Goal: Information Seeking & Learning: Learn about a topic

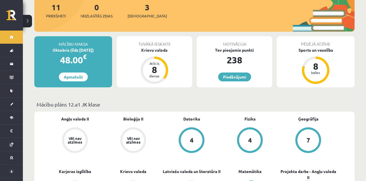
scroll to position [83, 0]
click at [9, 103] on link "[DEMOGRAPHIC_DATA]" at bounding box center [11, 104] width 23 height 13
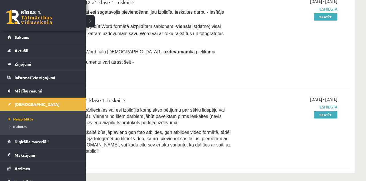
click at [25, 142] on span "Digitālie materiāli" at bounding box center [32, 141] width 34 height 5
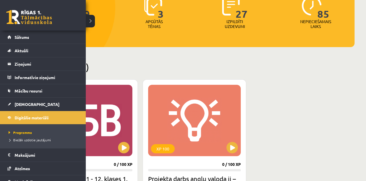
click at [320, 136] on div "XP 100 0 / 100 XP Krievu valodas b1 - 12. klases 1. ieskaites mācību materiāls …" at bounding box center [194, 167] width 320 height 176
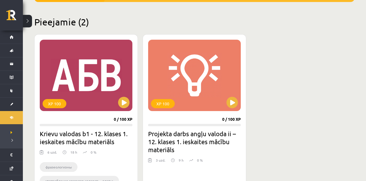
scroll to position [129, 0]
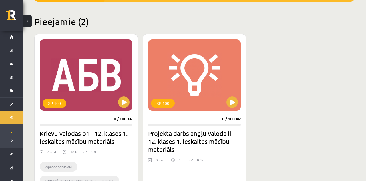
click at [67, 70] on div "XP 100" at bounding box center [86, 74] width 93 height 71
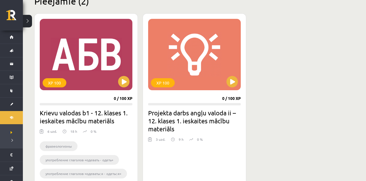
scroll to position [156, 0]
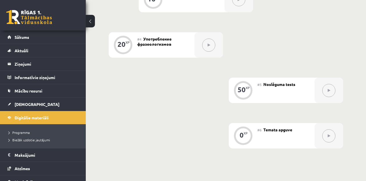
scroll to position [319, 0]
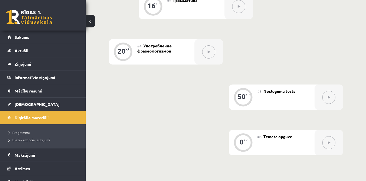
click at [92, 27] on button at bounding box center [90, 21] width 9 height 13
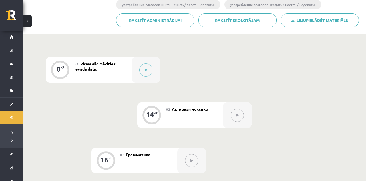
scroll to position [117, 0]
click at [146, 67] on button at bounding box center [145, 69] width 13 height 13
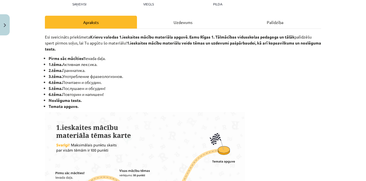
scroll to position [69, 0]
click at [326, 103] on div "Mācību tēma: Krievu valodas b1 - 12. klases 1. ieskaites mācību materiāls #1 Pi…" at bounding box center [183, 90] width 366 height 181
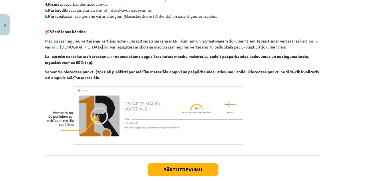
scroll to position [337, 0]
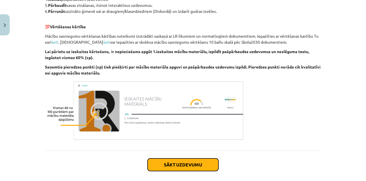
click at [196, 163] on button "Sākt uzdevumu" at bounding box center [183, 165] width 71 height 13
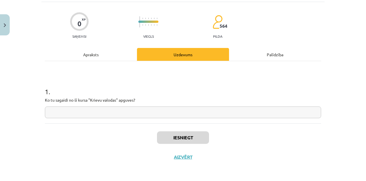
scroll to position [9, 0]
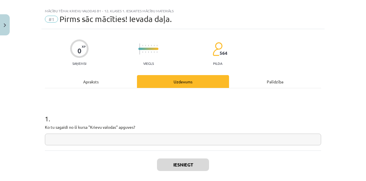
click at [290, 143] on input "text" at bounding box center [183, 140] width 276 height 12
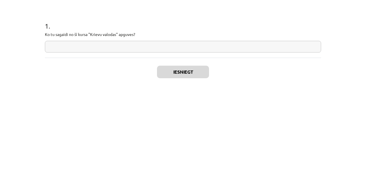
scroll to position [117, 0]
click at [312, 150] on div "1 . Ko tu sagaidi no šī kursa "Krievu valodas" apguves?" at bounding box center [183, 119] width 276 height 62
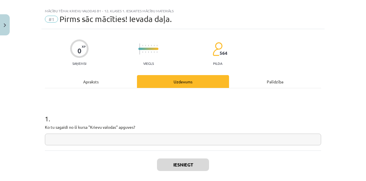
click at [280, 141] on input "text" at bounding box center [183, 140] width 276 height 12
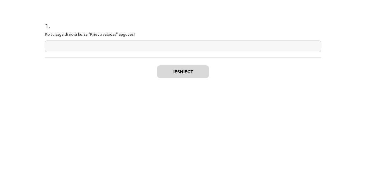
type input "*"
click at [340, 128] on div "Mācību tēma: Krievu valodas b1 - 12. klases 1. ieskaites mācību materiāls #1 Pi…" at bounding box center [183, 90] width 366 height 181
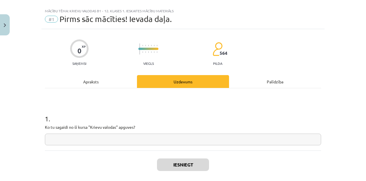
click at [282, 141] on input "text" at bounding box center [183, 140] width 276 height 12
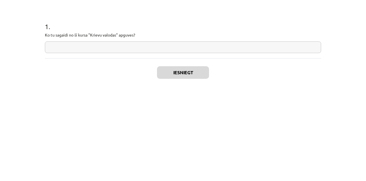
click at [304, 141] on input "text" at bounding box center [183, 140] width 276 height 12
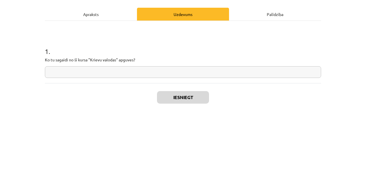
scroll to position [9, 0]
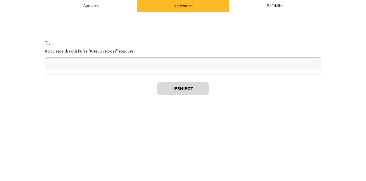
click at [304, 141] on input "text" at bounding box center [183, 140] width 276 height 12
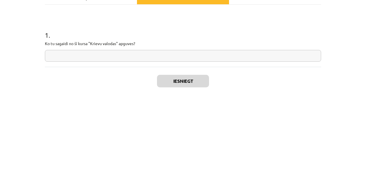
scroll to position [168, 0]
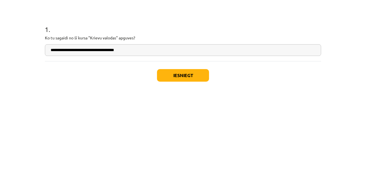
click at [286, 141] on input "**********" at bounding box center [183, 140] width 276 height 12
type input "**********"
click at [190, 166] on button "Iesniegt" at bounding box center [183, 165] width 52 height 13
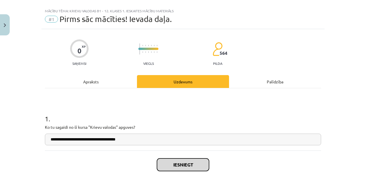
click at [192, 163] on button "Iesniegt" at bounding box center [183, 165] width 52 height 13
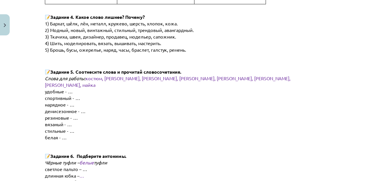
scroll to position [469, 0]
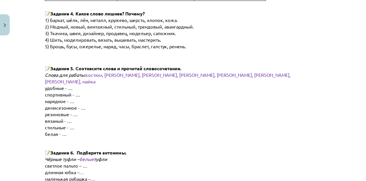
click at [110, 55] on p at bounding box center [183, 56] width 276 height 12
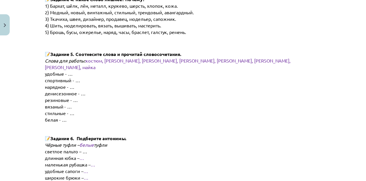
scroll to position [489, 0]
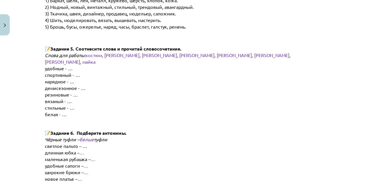
click at [72, 85] on span "демисезонное - …" at bounding box center [65, 88] width 41 height 6
click at [104, 78] on p "нарядное - …" at bounding box center [187, 81] width 285 height 7
click at [222, 72] on p "спортивный - …" at bounding box center [187, 75] width 285 height 7
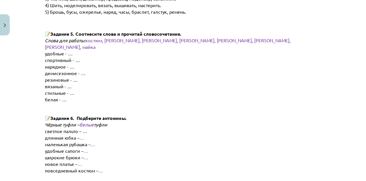
scroll to position [504, 0]
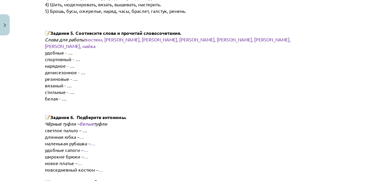
click at [60, 96] on span "белая - …" at bounding box center [56, 99] width 22 height 6
click at [69, 89] on span "стильные - …" at bounding box center [59, 92] width 29 height 6
click at [152, 63] on p "нарядное - …" at bounding box center [187, 66] width 285 height 7
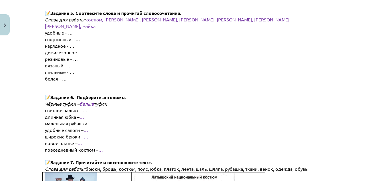
scroll to position [524, 0]
click at [98, 75] on p "белая - …" at bounding box center [187, 78] width 285 height 7
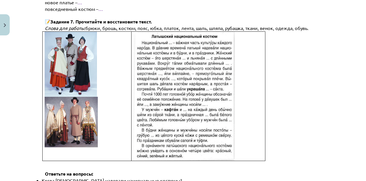
scroll to position [681, 0]
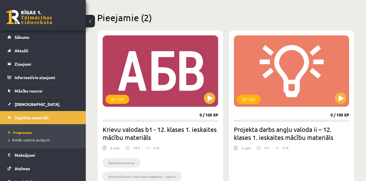
scroll to position [134, 0]
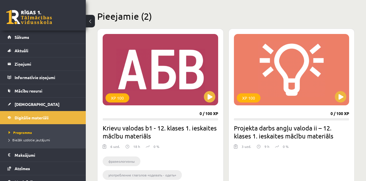
click at [179, 77] on div "XP 100" at bounding box center [160, 69] width 115 height 71
click at [196, 76] on div "XP 100" at bounding box center [160, 69] width 115 height 71
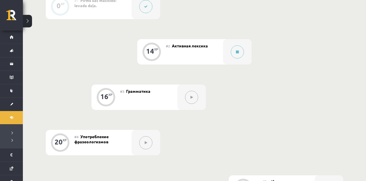
scroll to position [194, 0]
click at [214, 53] on div "#2 Активная лексика" at bounding box center [194, 51] width 57 height 25
click at [240, 52] on button at bounding box center [237, 51] width 13 height 13
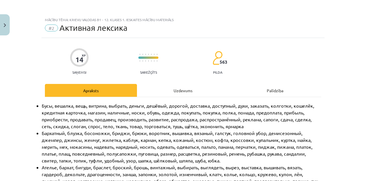
click at [186, 89] on div "Uzdevums" at bounding box center [183, 90] width 92 height 13
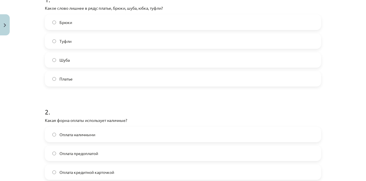
scroll to position [128, 0]
click at [47, 47] on label "Туфли" at bounding box center [182, 41] width 275 height 14
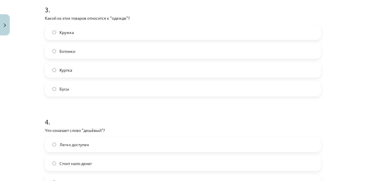
scroll to position [342, 0]
click at [59, 68] on label "Куртка" at bounding box center [182, 70] width 275 height 14
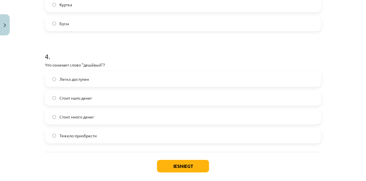
scroll to position [408, 0]
click at [184, 168] on button "Iesniegt" at bounding box center [183, 167] width 52 height 13
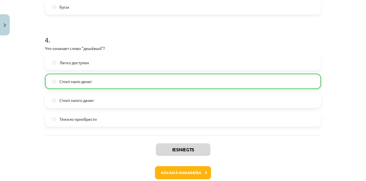
scroll to position [428, 0]
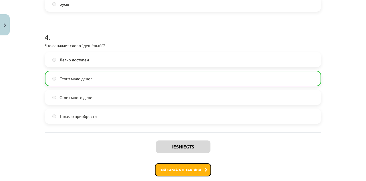
click at [194, 171] on button "Nākamā nodarbība" at bounding box center [183, 170] width 56 height 13
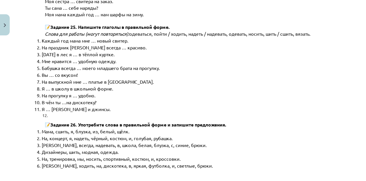
scroll to position [2896, 0]
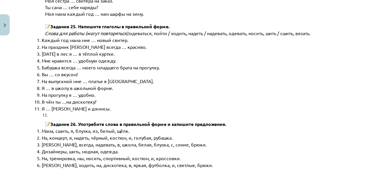
click at [298, 98] on li "В чём ты …на дискотеку?" at bounding box center [186, 101] width 289 height 7
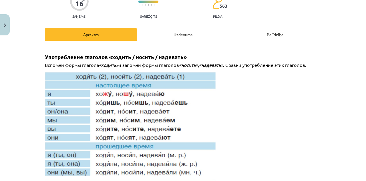
scroll to position [0, 0]
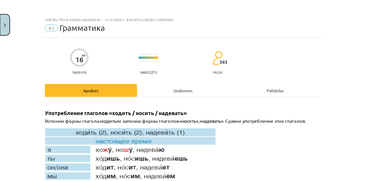
click at [5, 26] on img "Close" at bounding box center [5, 25] width 2 height 4
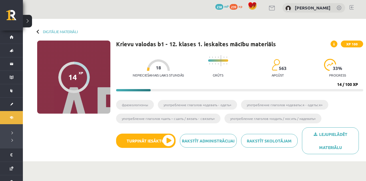
scroll to position [15, 0]
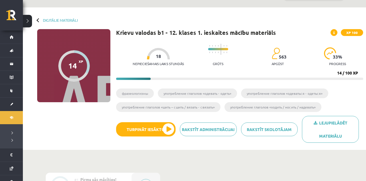
click at [12, 43] on link "Sākums" at bounding box center [11, 37] width 23 height 13
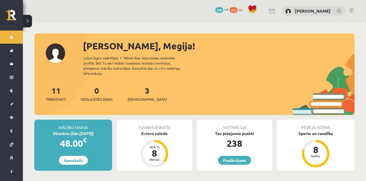
click at [238, 156] on link "Piedāvājumi" at bounding box center [234, 160] width 33 height 9
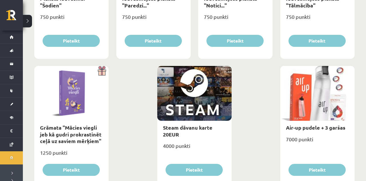
scroll to position [667, 0]
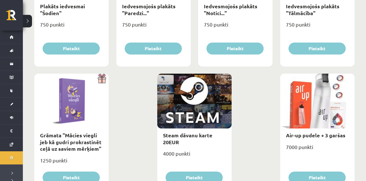
click at [328, 114] on div at bounding box center [317, 101] width 74 height 55
click at [325, 133] on link "Air-up pudele + 3 garšas" at bounding box center [315, 135] width 59 height 7
type input "*"
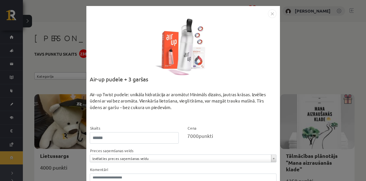
click at [276, 14] on img "Close" at bounding box center [272, 13] width 9 height 9
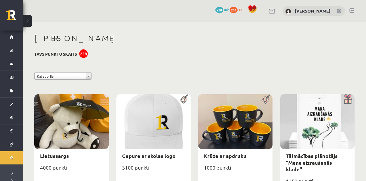
click at [12, 41] on link "Sākums" at bounding box center [11, 37] width 23 height 13
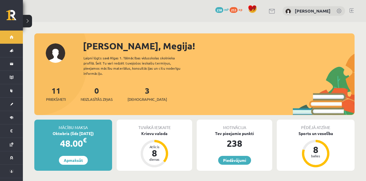
click at [11, 119] on link "Digitālie materiāli" at bounding box center [11, 117] width 23 height 13
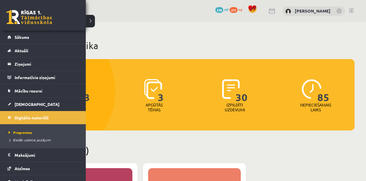
click at [19, 105] on span "[DEMOGRAPHIC_DATA]" at bounding box center [37, 104] width 45 height 5
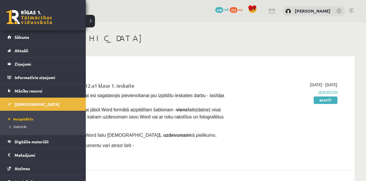
click at [328, 38] on h1 "[DEMOGRAPHIC_DATA]" at bounding box center [194, 38] width 320 height 10
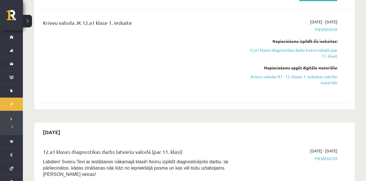
scroll to position [316, 0]
